Goal: Task Accomplishment & Management: Manage account settings

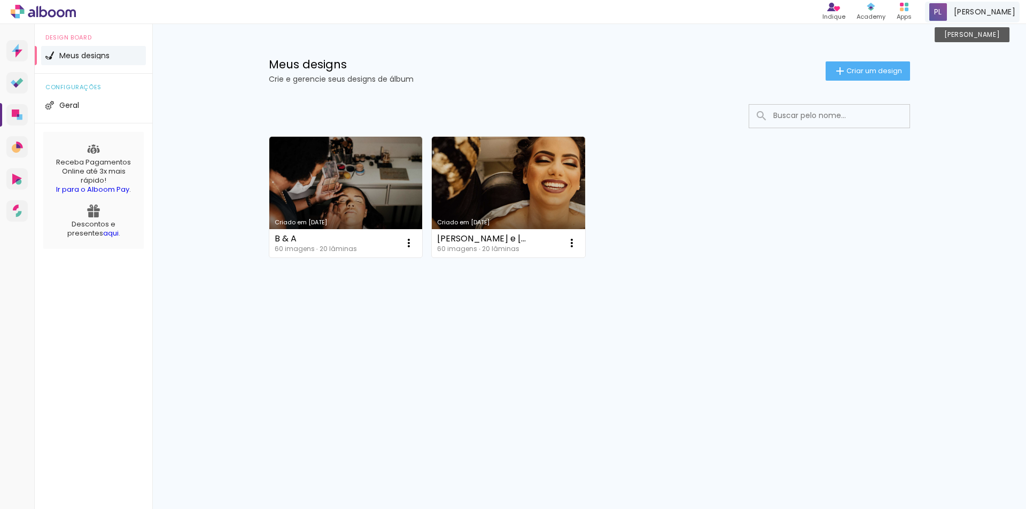
click at [993, 10] on span "[PERSON_NAME]" at bounding box center [984, 11] width 61 height 11
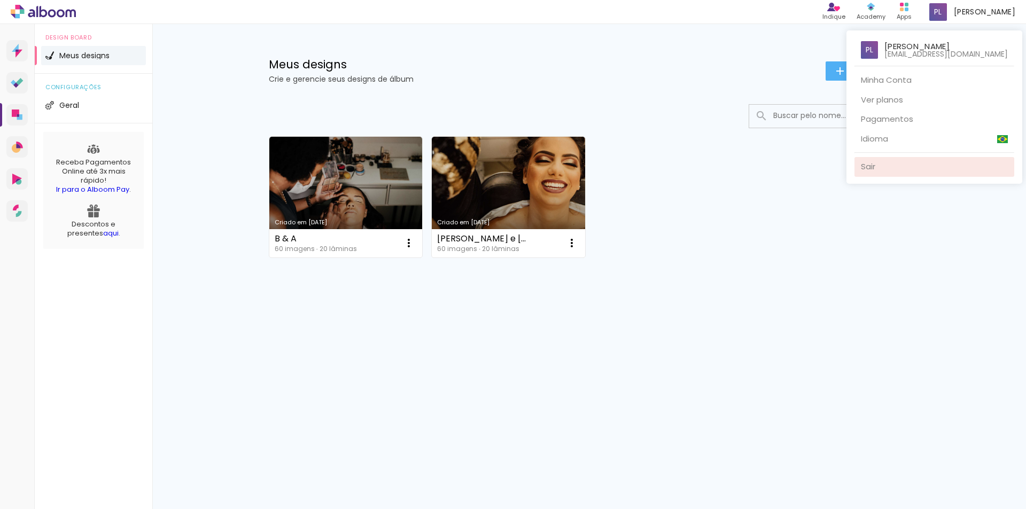
click at [893, 162] on link "Sair" at bounding box center [934, 167] width 160 height 20
